Goal: Check status: Check status

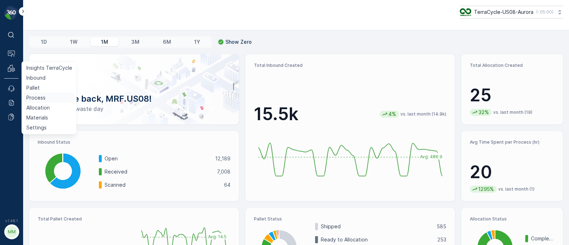
click at [41, 97] on p "Process" at bounding box center [35, 97] width 19 height 7
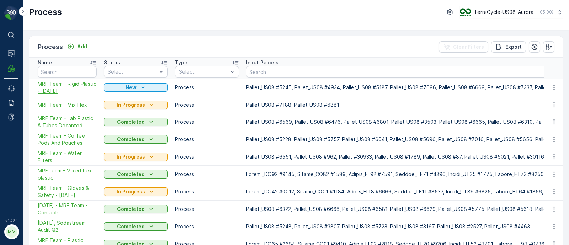
drag, startPoint x: 88, startPoint y: 84, endPoint x: 76, endPoint y: 93, distance: 15.4
click at [76, 93] on span "MRF Team - Rigid Plastic - [DATE]" at bounding box center [67, 87] width 59 height 14
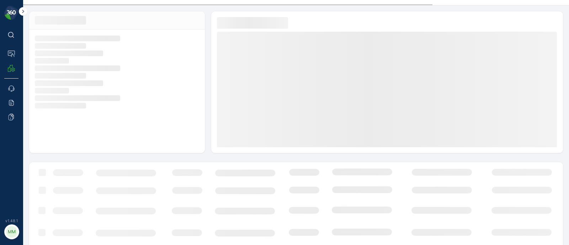
scroll to position [19, 0]
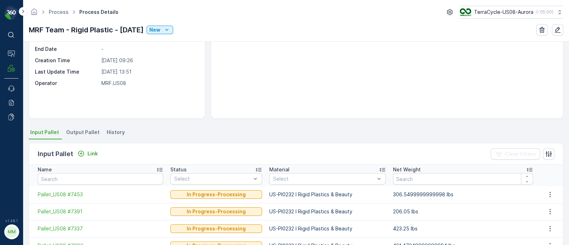
scroll to position [85, 0]
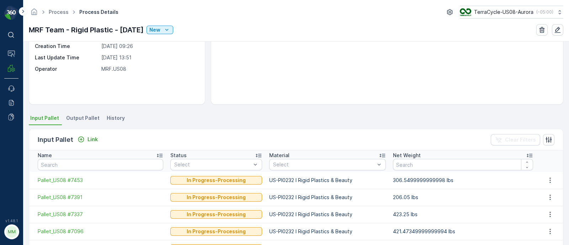
click at [86, 116] on span "Output Pallet" at bounding box center [82, 117] width 33 height 7
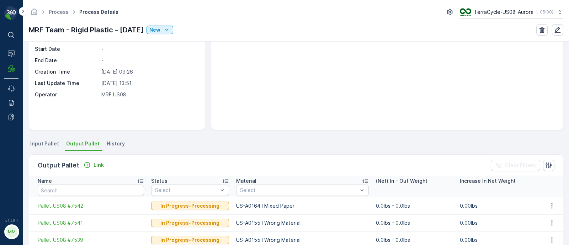
scroll to position [58, 0]
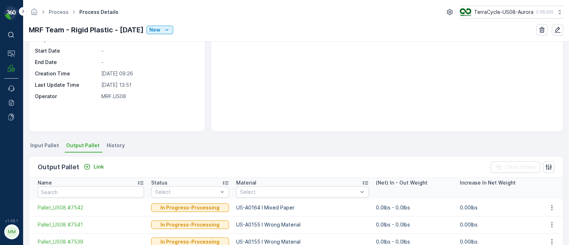
click at [362, 182] on icon at bounding box center [365, 183] width 6 height 4
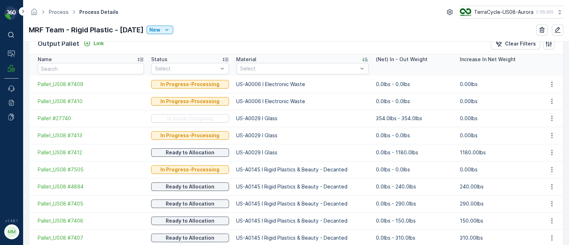
scroll to position [184, 0]
